Goal: Task Accomplishment & Management: Complete application form

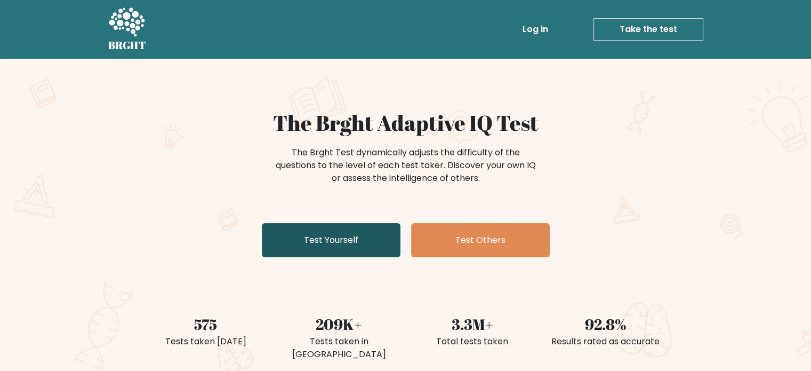
click at [359, 251] on link "Test Yourself" at bounding box center [331, 240] width 139 height 34
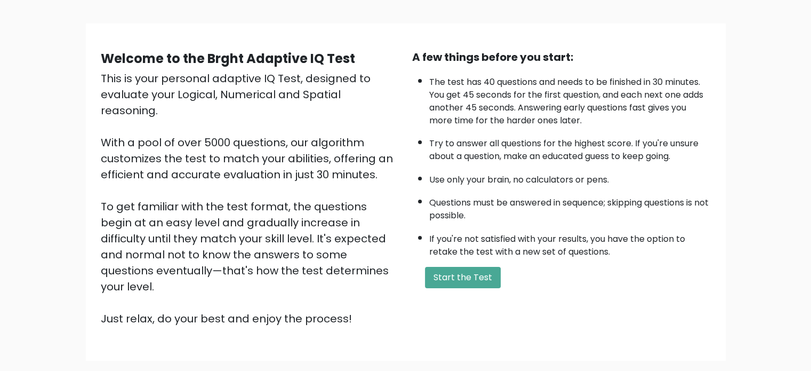
scroll to position [107, 0]
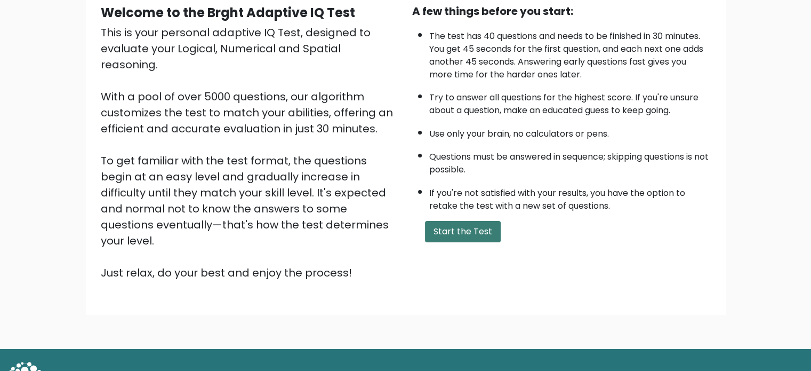
click at [451, 233] on button "Start the Test" at bounding box center [463, 231] width 76 height 21
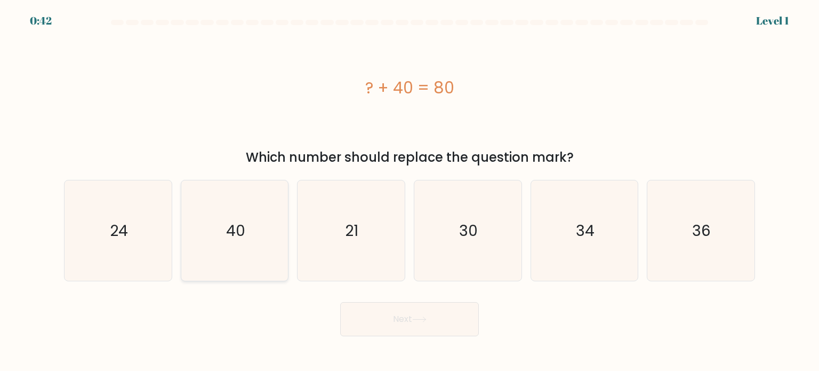
click at [250, 223] on icon "40" at bounding box center [235, 230] width 100 height 100
click at [410, 191] on input "b. 40" at bounding box center [410, 188] width 1 height 5
radio input "true"
click at [399, 324] on button "Next" at bounding box center [409, 319] width 139 height 34
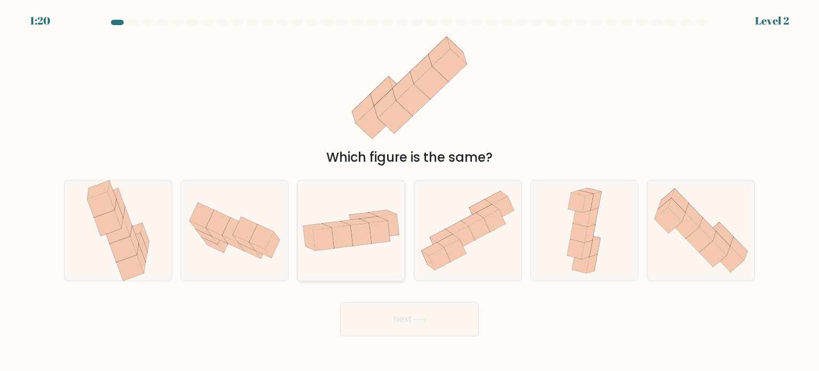
click at [367, 241] on icon at bounding box center [361, 234] width 21 height 22
click at [410, 191] on input "c." at bounding box center [410, 188] width 1 height 5
radio input "true"
click at [459, 323] on button "Next" at bounding box center [409, 319] width 139 height 34
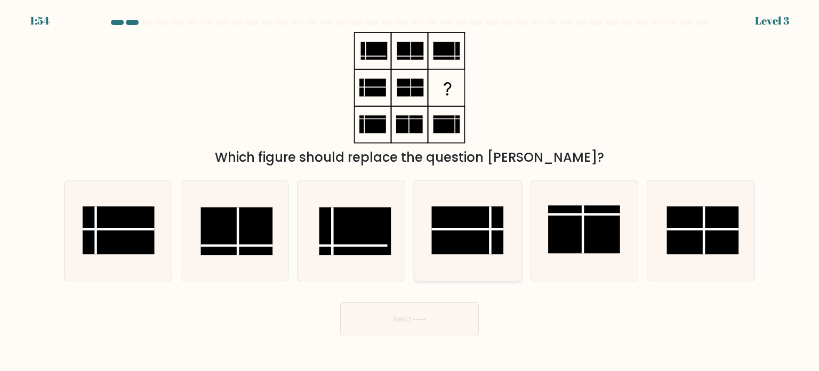
click at [467, 236] on rect at bounding box center [468, 230] width 72 height 48
click at [410, 191] on input "d." at bounding box center [410, 188] width 1 height 5
radio input "true"
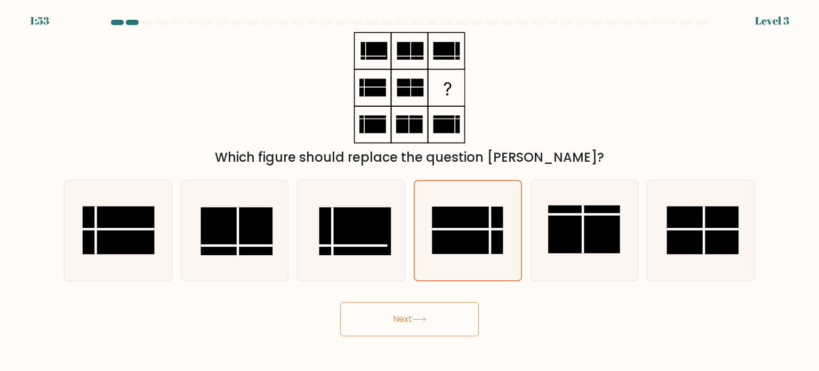
click at [416, 327] on button "Next" at bounding box center [409, 319] width 139 height 34
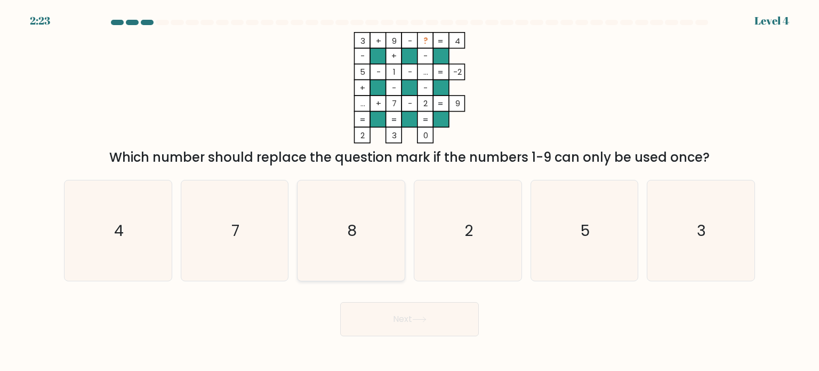
click at [356, 219] on text "8" at bounding box center [353, 229] width 10 height 21
click at [410, 191] on input "c. 8" at bounding box center [410, 188] width 1 height 5
radio input "true"
click at [412, 322] on button "Next" at bounding box center [409, 319] width 139 height 34
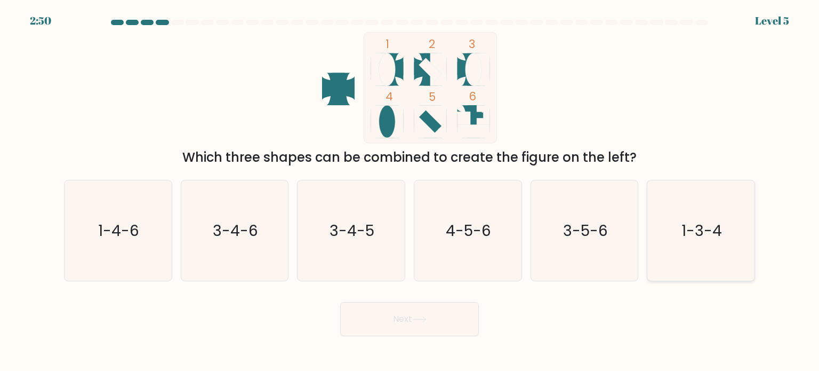
click at [681, 232] on icon "1-3-4" at bounding box center [701, 230] width 100 height 100
click at [410, 191] on input "f. 1-3-4" at bounding box center [410, 188] width 1 height 5
radio input "true"
click at [478, 319] on button "Next" at bounding box center [409, 319] width 139 height 34
click at [455, 324] on button "Next" at bounding box center [409, 319] width 139 height 34
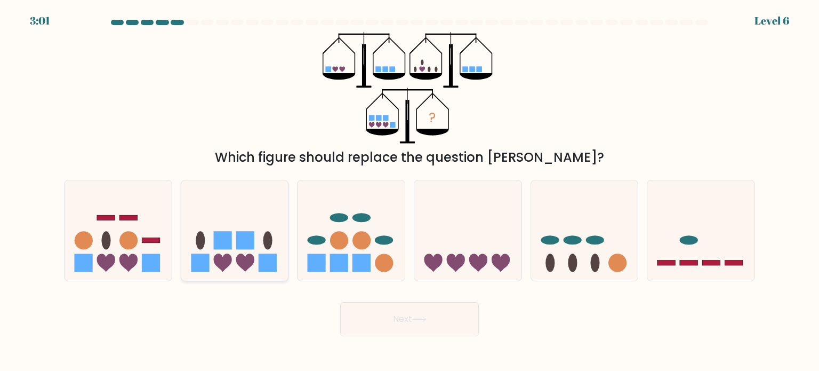
click at [270, 264] on rect at bounding box center [268, 262] width 18 height 18
click at [410, 191] on input "b." at bounding box center [410, 188] width 1 height 5
radio input "true"
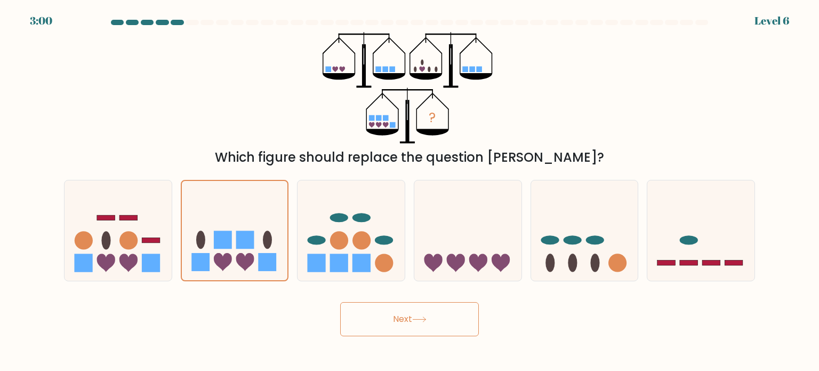
click at [384, 328] on button "Next" at bounding box center [409, 319] width 139 height 34
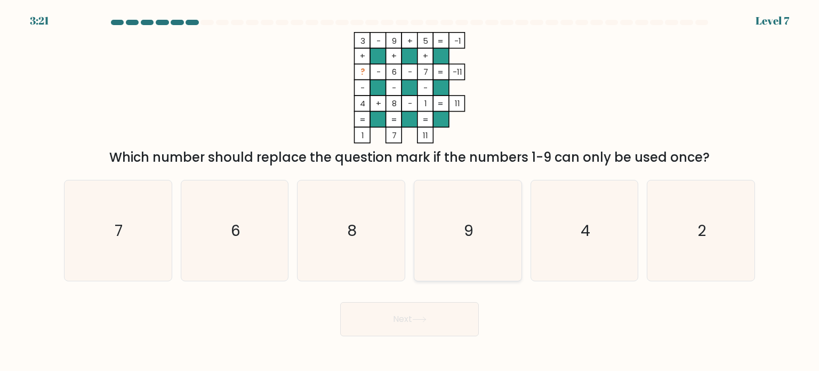
click at [487, 214] on icon "9" at bounding box center [468, 230] width 100 height 100
click at [410, 191] on input "d. 9" at bounding box center [410, 188] width 1 height 5
radio input "true"
click at [411, 324] on button "Next" at bounding box center [409, 319] width 139 height 34
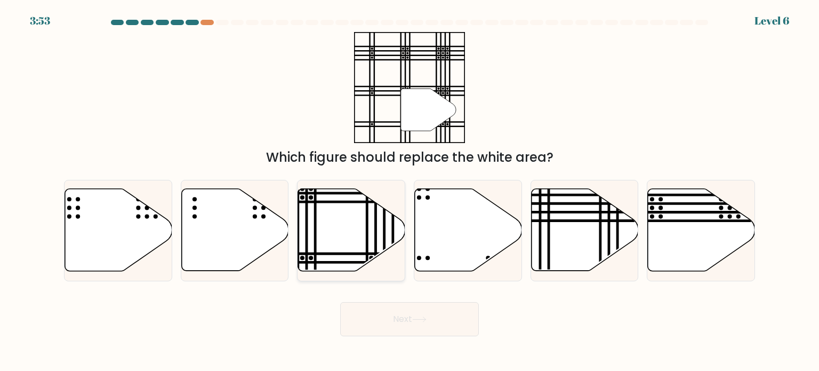
click at [362, 225] on icon at bounding box center [351, 230] width 107 height 82
click at [410, 191] on input "c." at bounding box center [410, 188] width 1 height 5
radio input "true"
click at [388, 316] on button "Next" at bounding box center [409, 319] width 139 height 34
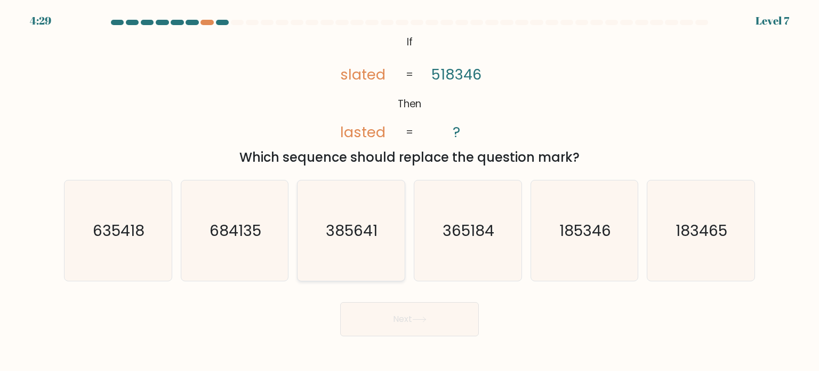
click at [346, 246] on icon "385641" at bounding box center [351, 230] width 100 height 100
click at [410, 191] on input "c. 385641" at bounding box center [410, 188] width 1 height 5
radio input "true"
click at [413, 331] on button "Next" at bounding box center [409, 319] width 139 height 34
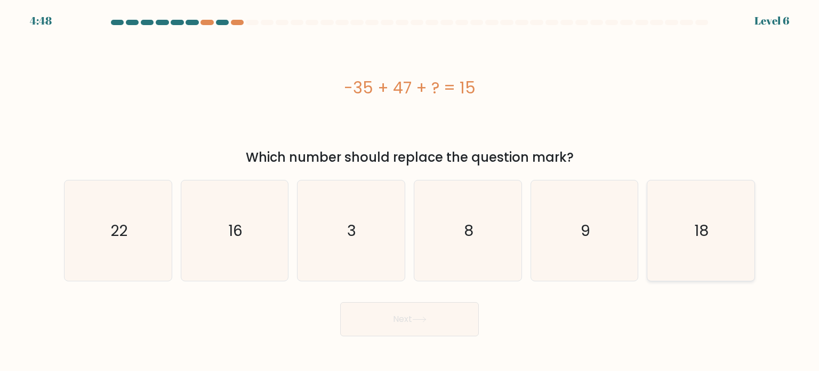
click at [682, 234] on icon "18" at bounding box center [701, 230] width 100 height 100
click at [410, 191] on input "f. 18" at bounding box center [410, 188] width 1 height 5
radio input "true"
click at [414, 316] on button "Next" at bounding box center [409, 319] width 139 height 34
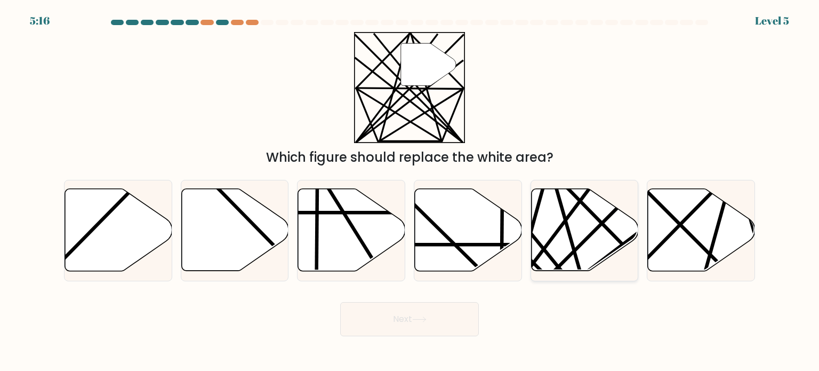
click at [565, 218] on line at bounding box center [523, 276] width 159 height 211
click at [410, 191] on input "e." at bounding box center [410, 188] width 1 height 5
radio input "true"
click at [402, 317] on button "Next" at bounding box center [409, 319] width 139 height 34
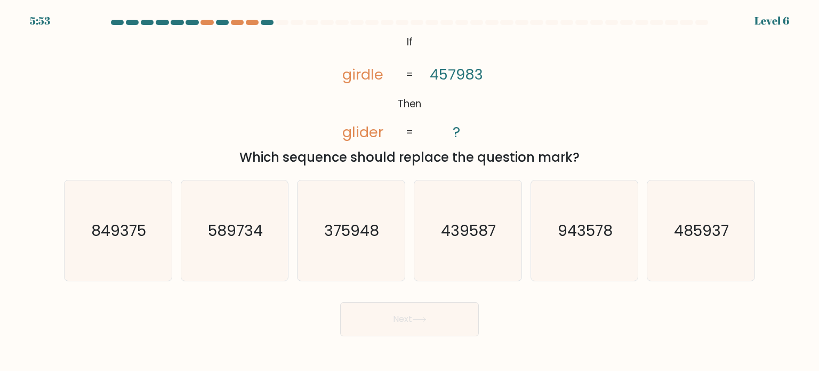
click at [433, 74] on tspan "457983" at bounding box center [456, 75] width 53 height 20
click at [349, 73] on tspan "girdle" at bounding box center [362, 75] width 41 height 20
click at [352, 77] on tspan "girdle" at bounding box center [362, 75] width 41 height 20
click at [357, 76] on tspan "girdle" at bounding box center [362, 75] width 41 height 20
click at [365, 77] on tspan "girdle" at bounding box center [362, 75] width 41 height 20
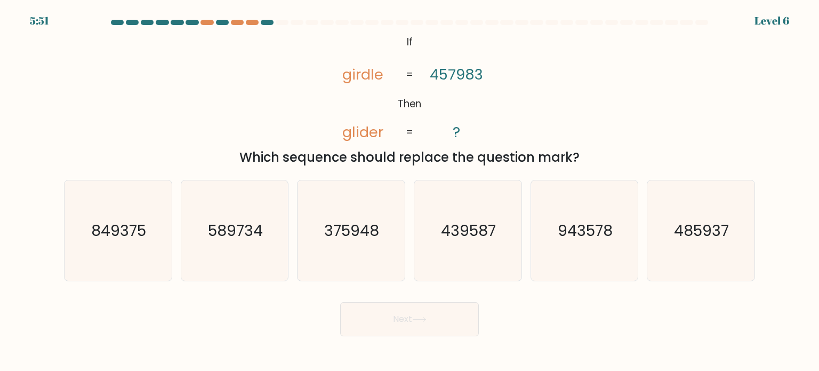
click at [371, 78] on tspan "girdle" at bounding box center [362, 75] width 41 height 20
click at [384, 77] on icon "@import url('[URL][DOMAIN_NAME]); If Then girdle glider 457983 ? = =" at bounding box center [409, 87] width 180 height 111
click at [435, 79] on tspan "457983" at bounding box center [456, 75] width 53 height 20
click at [446, 77] on tspan "457983" at bounding box center [456, 75] width 53 height 20
click at [452, 76] on tspan "457983" at bounding box center [456, 75] width 53 height 20
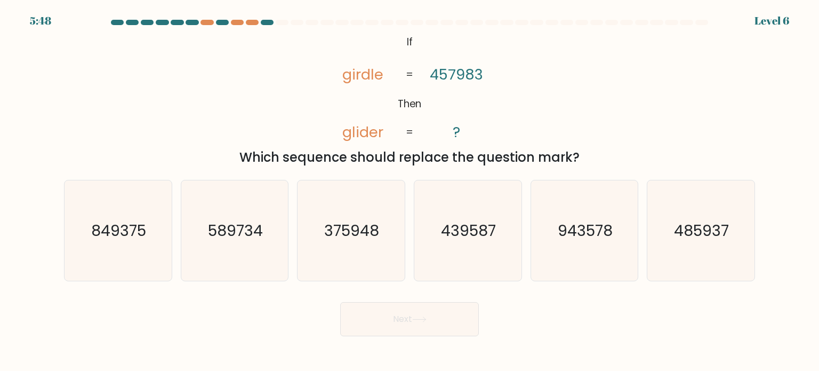
click at [459, 76] on tspan "457983" at bounding box center [456, 75] width 53 height 20
click at [467, 71] on tspan "457983" at bounding box center [456, 75] width 53 height 20
click at [489, 74] on icon "@import url('[URL][DOMAIN_NAME]); If Then girdle glider 457983 ? = =" at bounding box center [409, 87] width 180 height 111
click at [346, 140] on tspan "glider" at bounding box center [362, 132] width 41 height 20
click at [717, 230] on text "485937" at bounding box center [702, 229] width 55 height 21
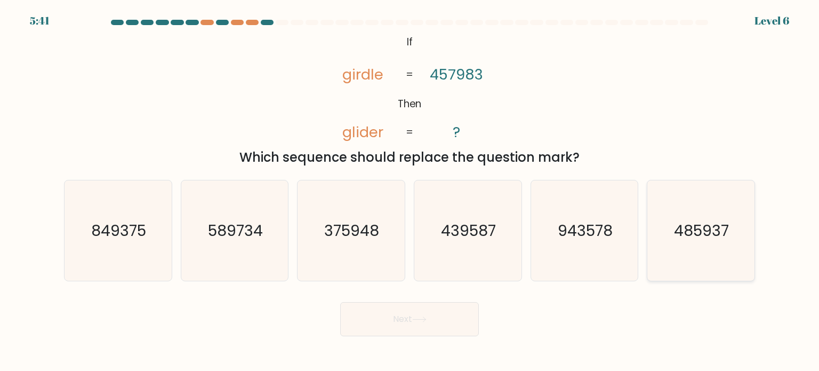
click at [410, 191] on input "f. 485937" at bounding box center [410, 188] width 1 height 5
radio input "true"
click at [434, 325] on button "Next" at bounding box center [409, 319] width 139 height 34
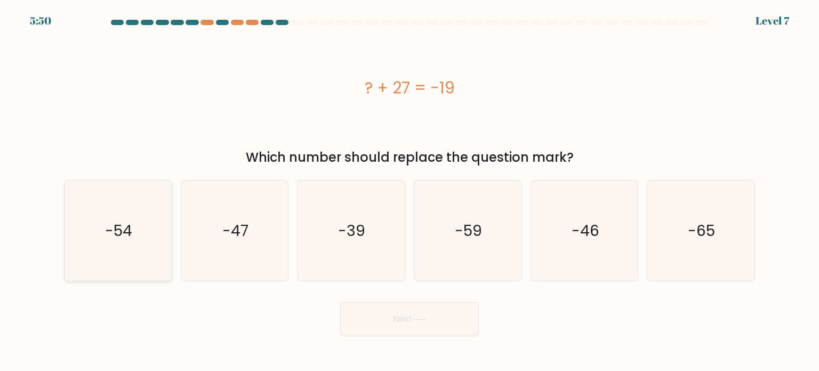
click at [142, 241] on icon "-54" at bounding box center [118, 230] width 100 height 100
click at [410, 191] on input "a. -54" at bounding box center [410, 188] width 1 height 5
radio input "true"
click at [386, 315] on button "Next" at bounding box center [409, 319] width 139 height 34
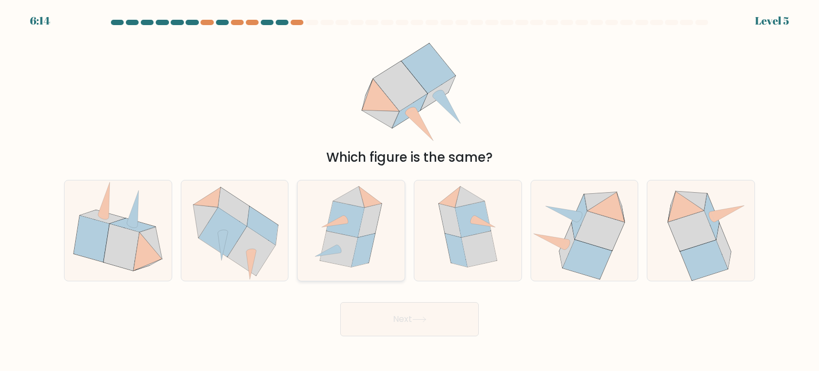
click at [334, 239] on icon at bounding box center [340, 248] width 38 height 36
click at [410, 191] on input "c." at bounding box center [410, 188] width 1 height 5
radio input "true"
click at [403, 318] on button "Next" at bounding box center [409, 319] width 139 height 34
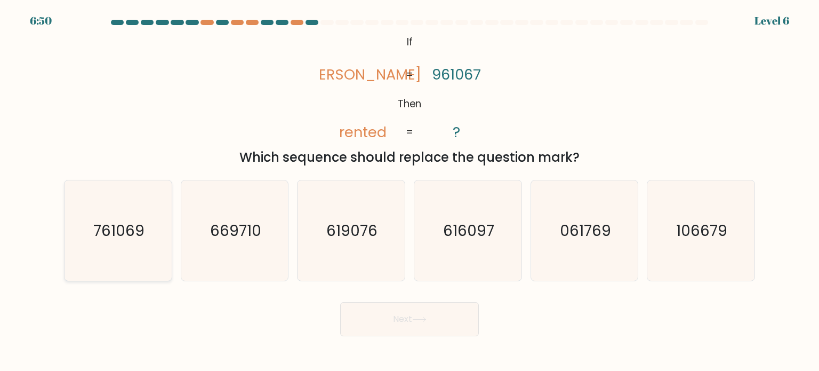
click at [110, 245] on icon "761069" at bounding box center [118, 230] width 100 height 100
click at [410, 191] on input "a. 761069" at bounding box center [410, 188] width 1 height 5
radio input "true"
click at [416, 311] on button "Next" at bounding box center [409, 319] width 139 height 34
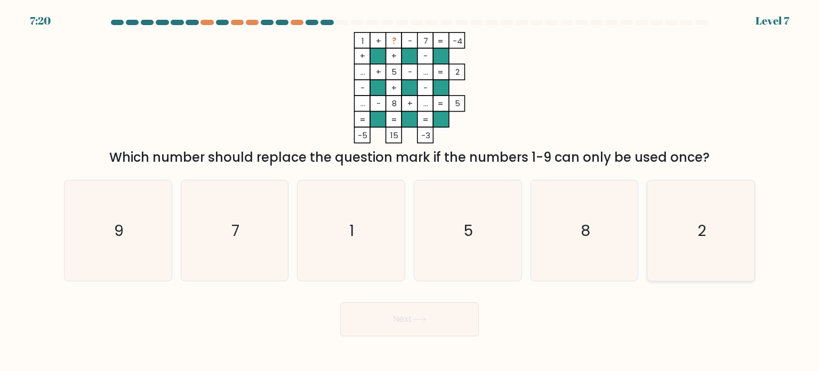
click at [716, 227] on icon "2" at bounding box center [701, 230] width 100 height 100
click at [410, 191] on input "f. 2" at bounding box center [410, 188] width 1 height 5
radio input "true"
click at [402, 319] on button "Next" at bounding box center [409, 319] width 139 height 34
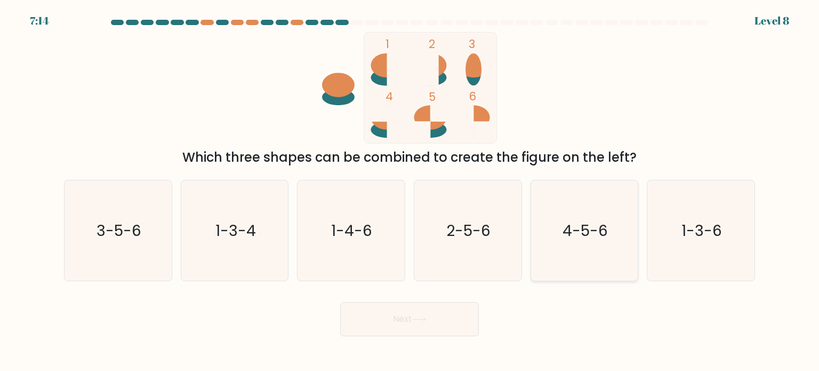
click at [575, 206] on icon "4-5-6" at bounding box center [584, 230] width 100 height 100
click at [410, 191] on input "e. 4-5-6" at bounding box center [410, 188] width 1 height 5
radio input "true"
click at [433, 313] on button "Next" at bounding box center [409, 319] width 139 height 34
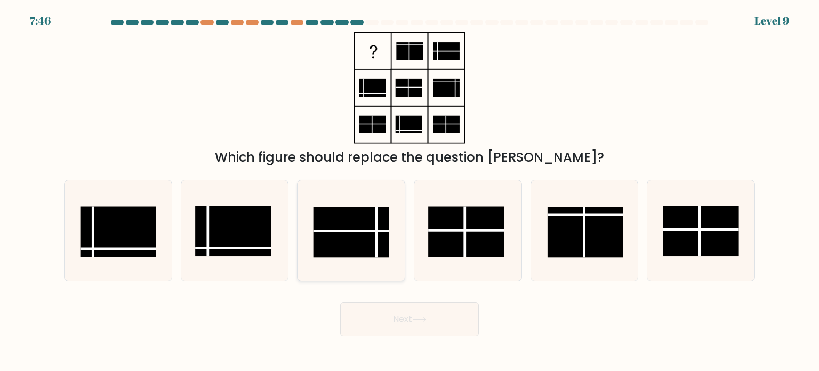
click at [374, 238] on rect at bounding box center [352, 231] width 76 height 51
click at [410, 191] on input "c." at bounding box center [410, 188] width 1 height 5
radio input "true"
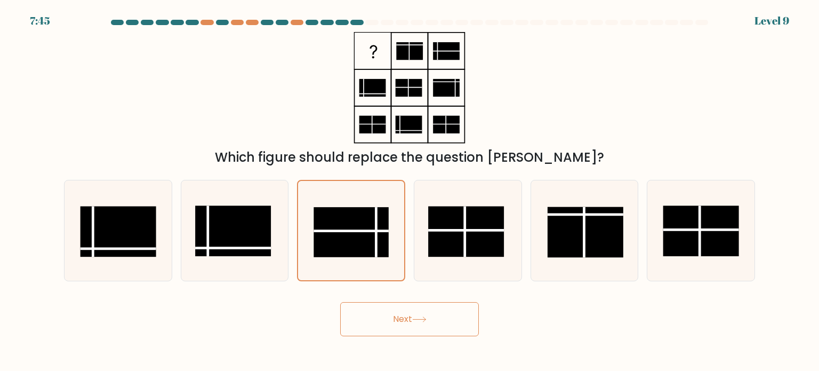
click at [397, 317] on button "Next" at bounding box center [409, 319] width 139 height 34
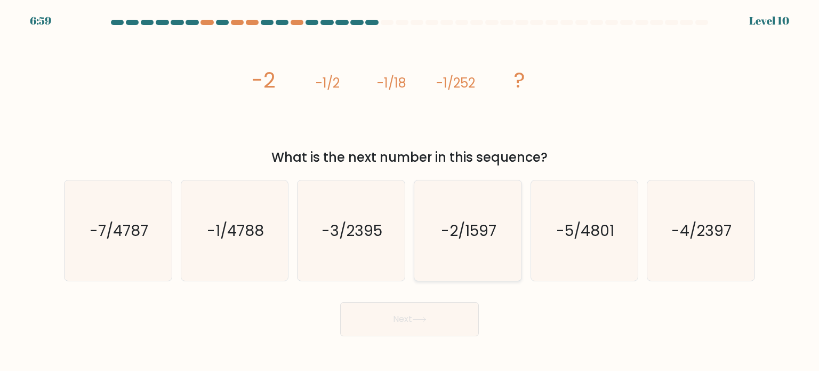
click at [498, 213] on icon "-2/1597" at bounding box center [468, 230] width 100 height 100
click at [410, 191] on input "d. -2/1597" at bounding box center [410, 188] width 1 height 5
radio input "true"
click at [419, 319] on icon at bounding box center [419, 319] width 14 height 6
click at [396, 333] on button "Next" at bounding box center [409, 319] width 139 height 34
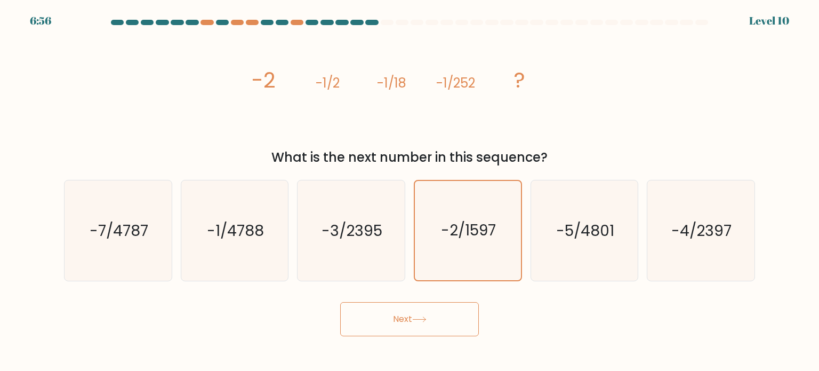
click at [419, 319] on icon at bounding box center [419, 319] width 13 height 5
click at [423, 314] on button "Next" at bounding box center [409, 319] width 139 height 34
click at [550, 319] on div "Next" at bounding box center [410, 315] width 704 height 42
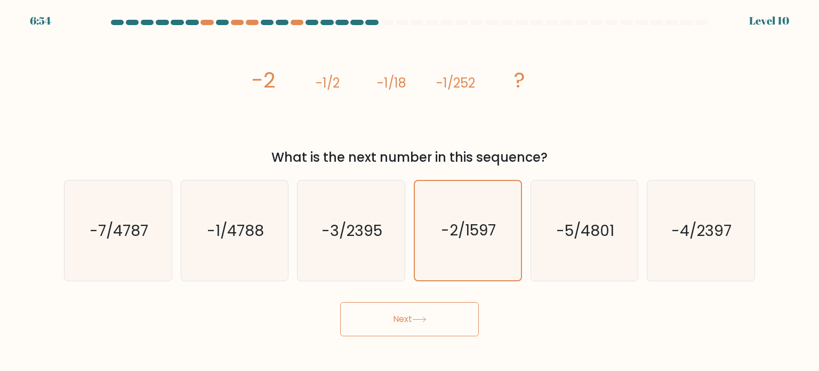
click at [422, 319] on icon at bounding box center [419, 319] width 13 height 5
click at [540, 130] on icon "image/svg+xml -2 -1/2 -1/18 -1/252 ?" at bounding box center [410, 87] width 320 height 111
click at [466, 228] on text "-2/1597" at bounding box center [469, 230] width 55 height 21
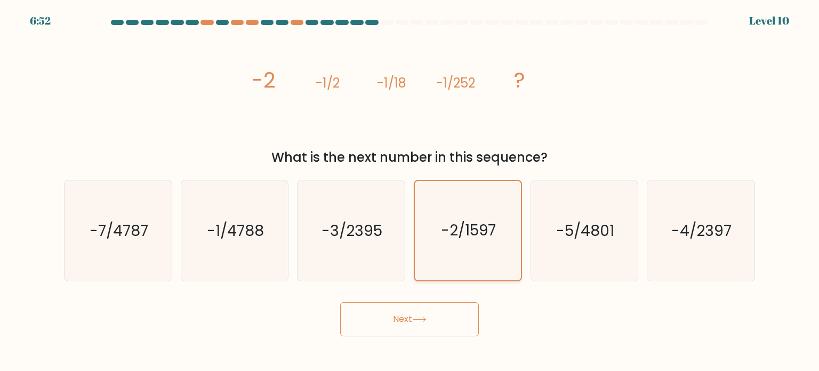
click at [410, 191] on input "d. -2/1597" at bounding box center [410, 188] width 1 height 5
click at [580, 227] on text "-5/4801" at bounding box center [585, 229] width 58 height 21
click at [410, 191] on input "e. -5/4801" at bounding box center [410, 188] width 1 height 5
radio input "true"
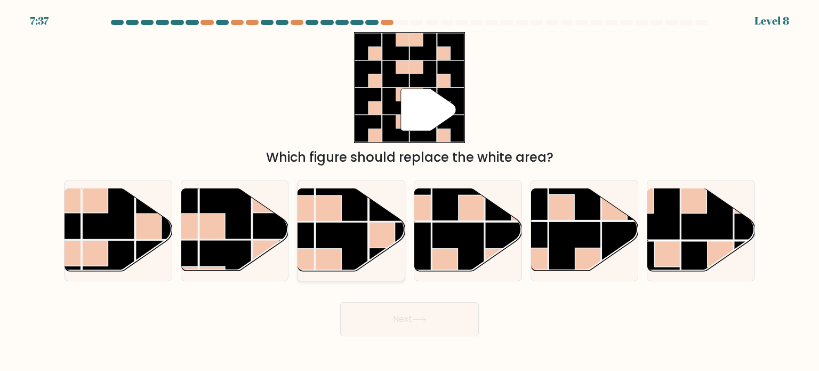
click at [348, 230] on rect at bounding box center [342, 248] width 52 height 52
click at [410, 191] on input "c." at bounding box center [410, 188] width 1 height 5
radio input "true"
click at [134, 212] on rect at bounding box center [108, 213] width 52 height 52
click at [410, 191] on input "a." at bounding box center [410, 188] width 1 height 5
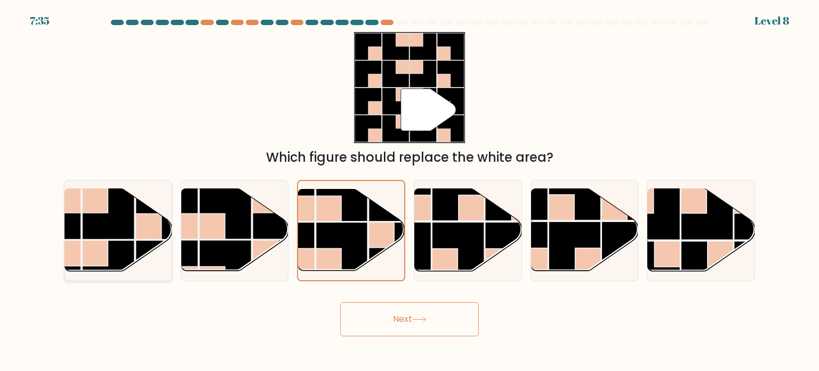
radio input "true"
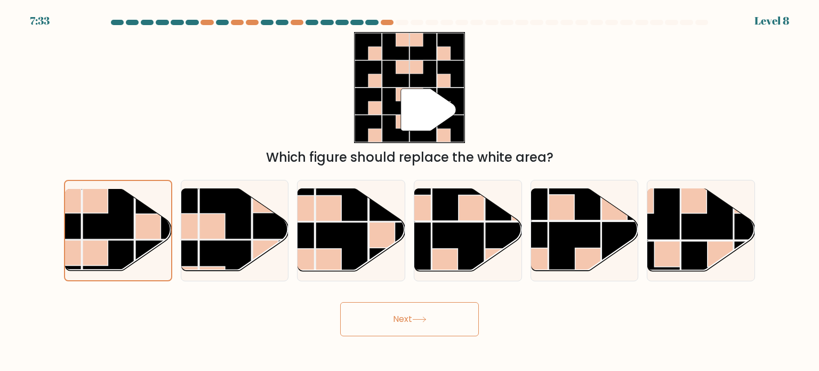
click at [394, 325] on button "Next" at bounding box center [409, 319] width 139 height 34
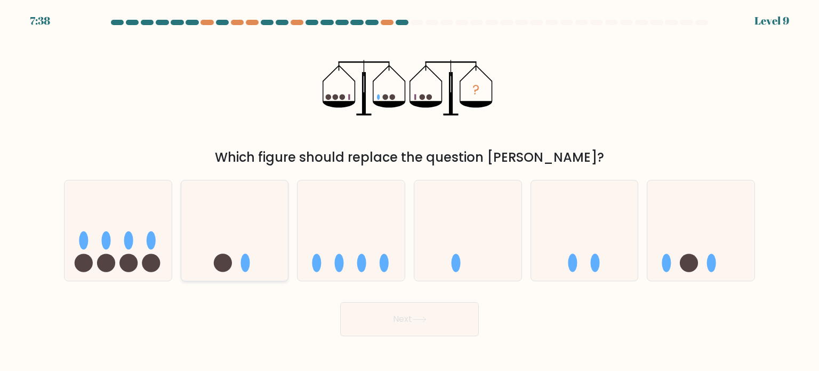
click at [237, 250] on icon at bounding box center [234, 230] width 107 height 89
click at [410, 191] on input "b." at bounding box center [410, 188] width 1 height 5
radio input "true"
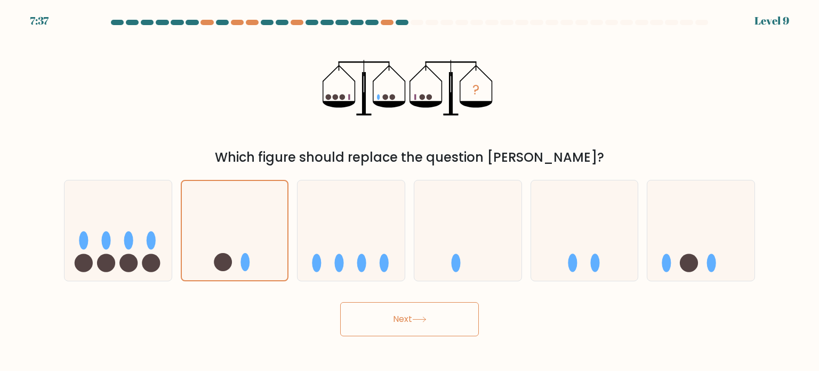
click at [402, 315] on button "Next" at bounding box center [409, 319] width 139 height 34
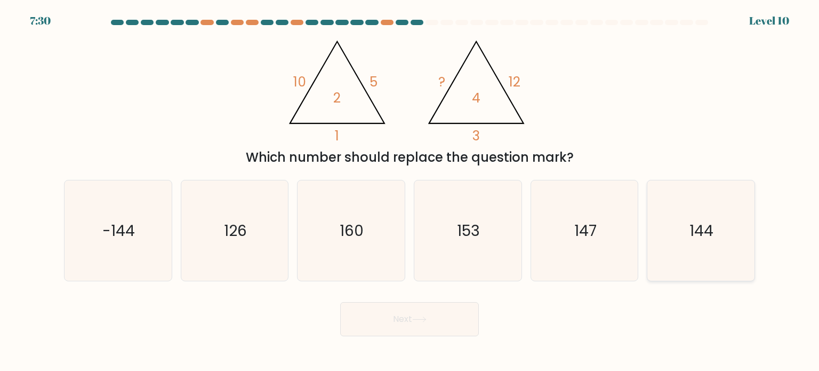
click at [675, 231] on icon "144" at bounding box center [701, 230] width 100 height 100
click at [410, 191] on input "f. 144" at bounding box center [410, 188] width 1 height 5
radio input "true"
click at [413, 321] on button "Next" at bounding box center [409, 319] width 139 height 34
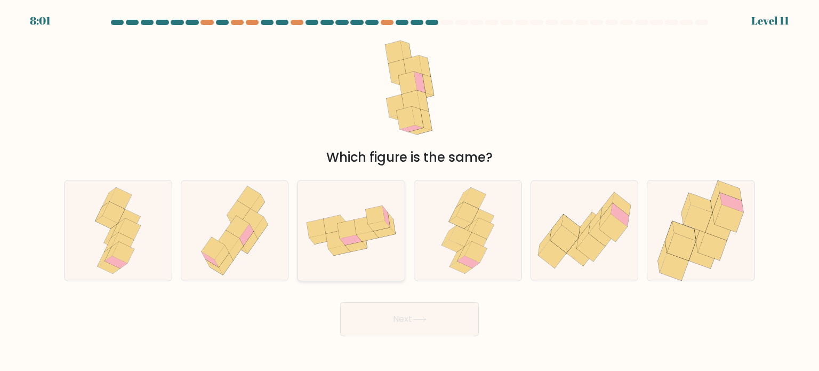
click at [402, 230] on icon at bounding box center [351, 230] width 107 height 67
click at [410, 191] on input "c." at bounding box center [410, 188] width 1 height 5
radio input "true"
click at [388, 324] on button "Next" at bounding box center [409, 319] width 139 height 34
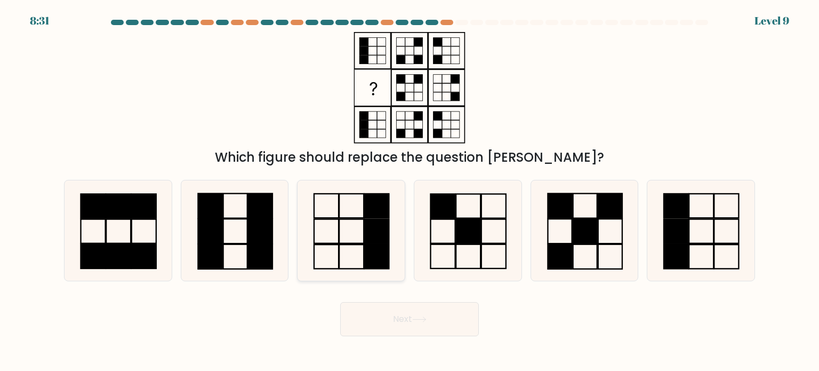
click at [373, 212] on rect at bounding box center [377, 206] width 25 height 24
click at [410, 191] on input "c." at bounding box center [410, 188] width 1 height 5
radio input "true"
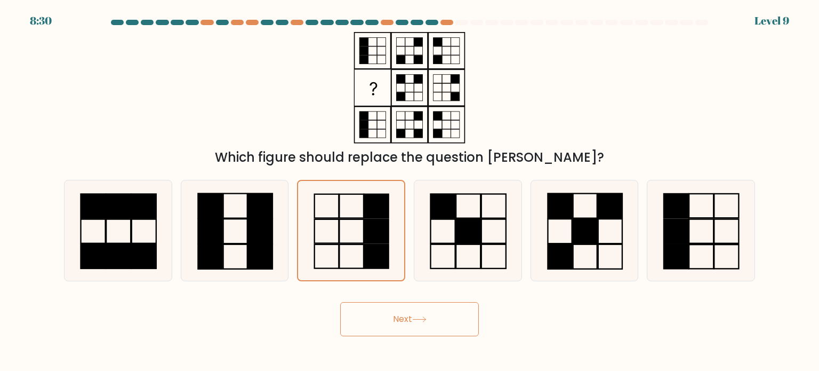
click at [406, 315] on button "Next" at bounding box center [409, 319] width 139 height 34
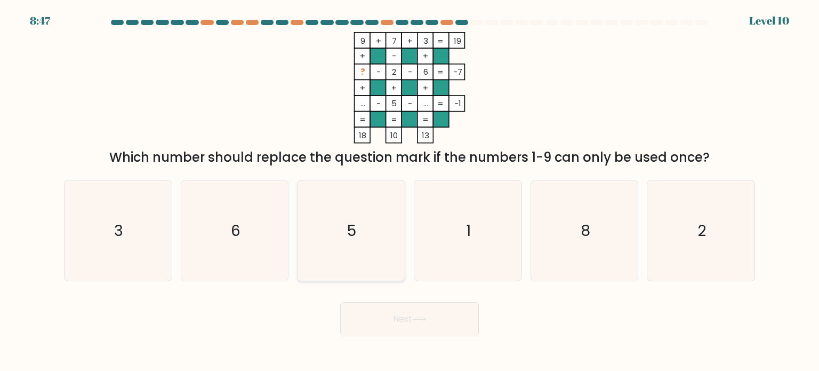
click at [338, 229] on icon "5" at bounding box center [351, 230] width 100 height 100
click at [410, 191] on input "c. 5" at bounding box center [410, 188] width 1 height 5
radio input "true"
click at [397, 335] on body "8:47 Level 10" at bounding box center [409, 185] width 819 height 371
click at [407, 339] on body "8:20 Level 10" at bounding box center [409, 185] width 819 height 371
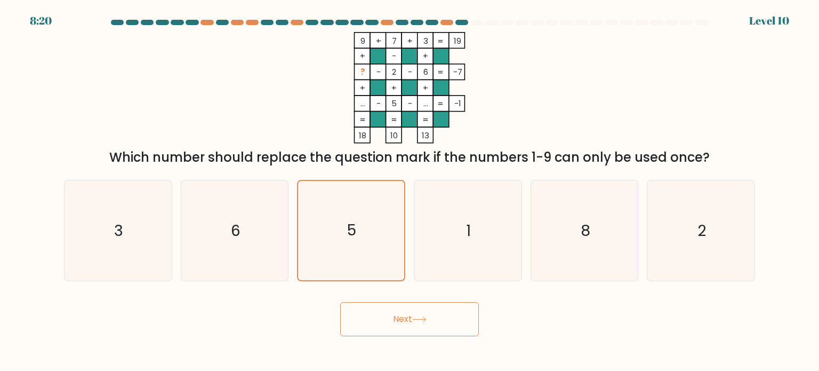
click at [426, 319] on icon at bounding box center [419, 319] width 13 height 5
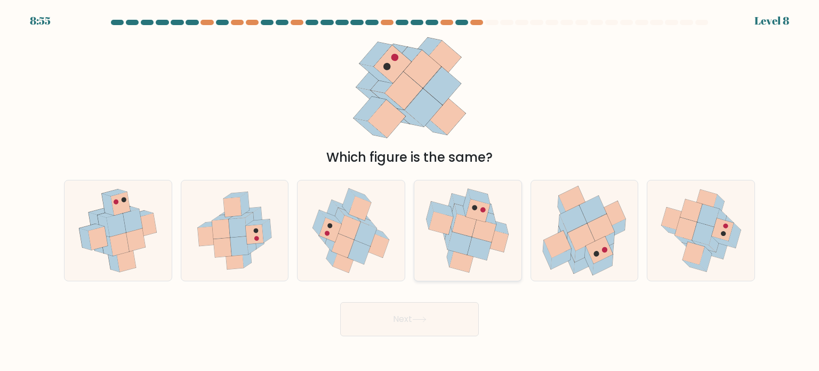
click at [487, 239] on icon at bounding box center [485, 230] width 24 height 23
click at [410, 191] on input "d." at bounding box center [410, 188] width 1 height 5
radio input "true"
click at [444, 309] on button "Next" at bounding box center [409, 319] width 139 height 34
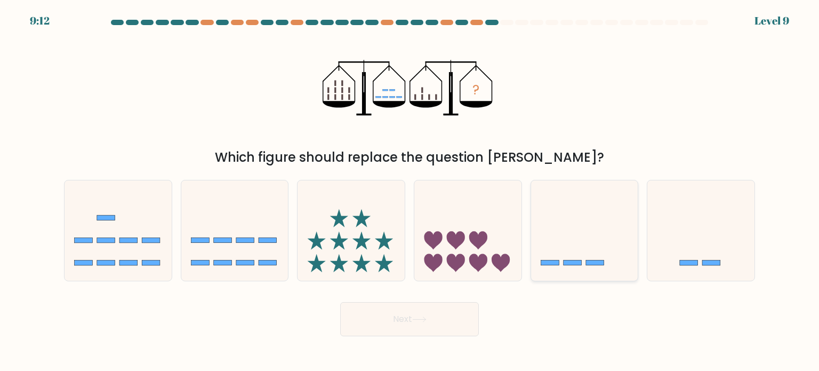
click at [605, 230] on icon at bounding box center [584, 230] width 107 height 89
click at [410, 191] on input "e." at bounding box center [410, 188] width 1 height 5
radio input "true"
click at [393, 320] on button "Next" at bounding box center [409, 319] width 139 height 34
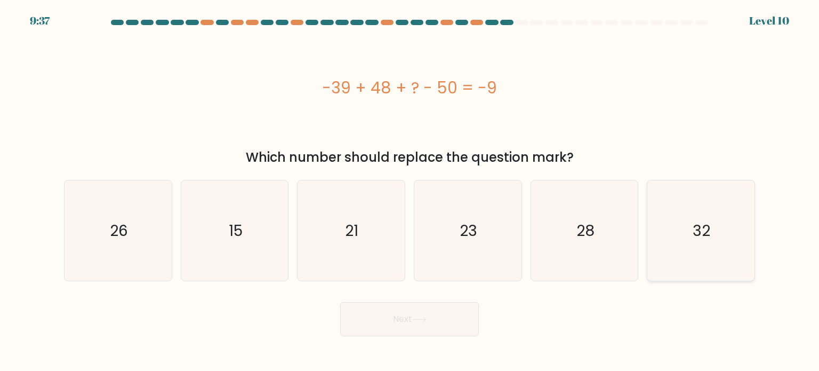
click at [691, 243] on icon "32" at bounding box center [701, 230] width 100 height 100
click at [410, 191] on input "f. 32" at bounding box center [410, 188] width 1 height 5
radio input "true"
click at [402, 313] on button "Next" at bounding box center [409, 319] width 139 height 34
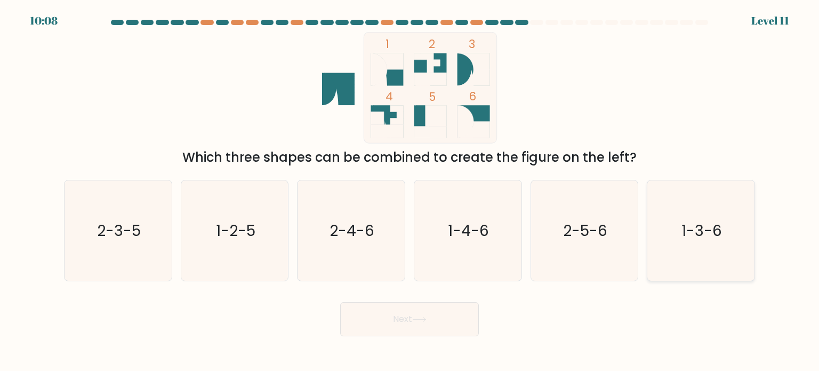
click at [700, 206] on icon "1-3-6" at bounding box center [701, 230] width 100 height 100
click at [410, 191] on input "f. 1-3-6" at bounding box center [410, 188] width 1 height 5
radio input "true"
click at [405, 313] on button "Next" at bounding box center [409, 319] width 139 height 34
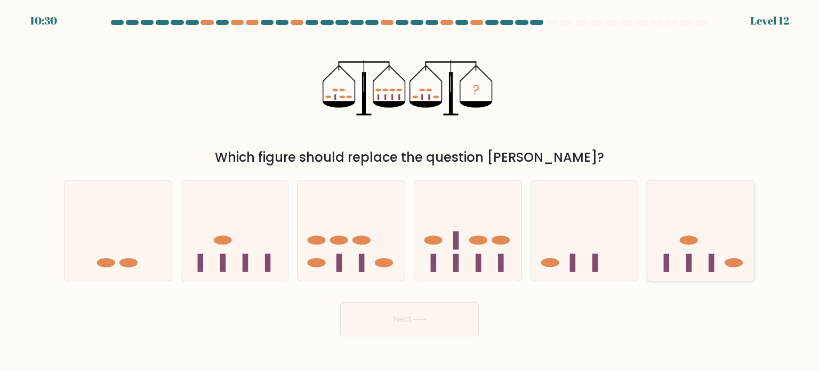
click at [707, 257] on icon at bounding box center [700, 230] width 107 height 89
click at [410, 191] on input "f." at bounding box center [410, 188] width 1 height 5
radio input "true"
click at [469, 319] on button "Next" at bounding box center [409, 319] width 139 height 34
